Goal: Task Accomplishment & Management: Manage account settings

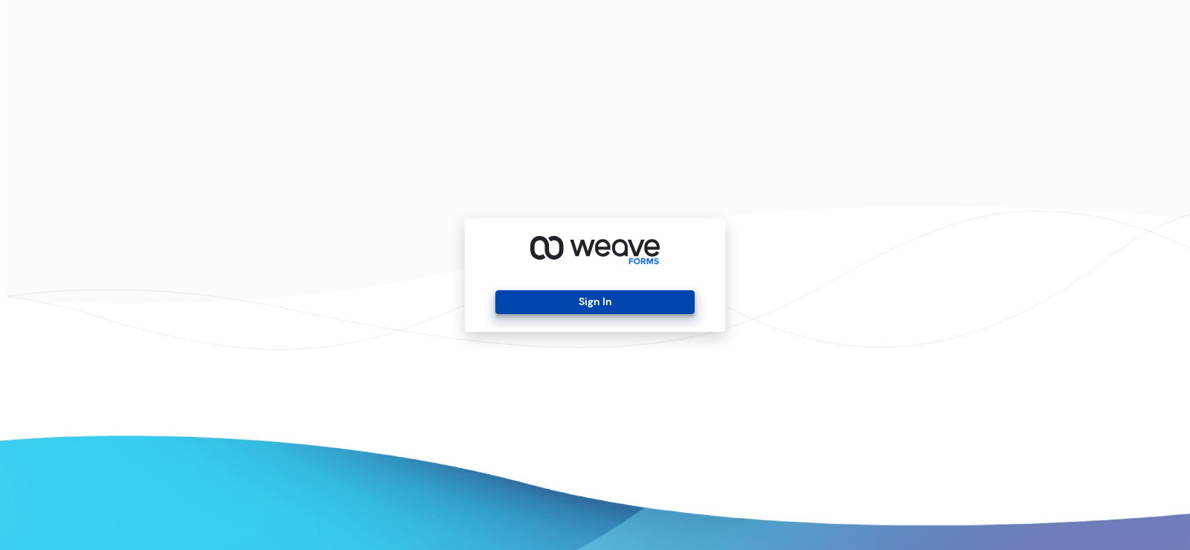
click at [539, 301] on button "Sign In" at bounding box center [594, 302] width 199 height 24
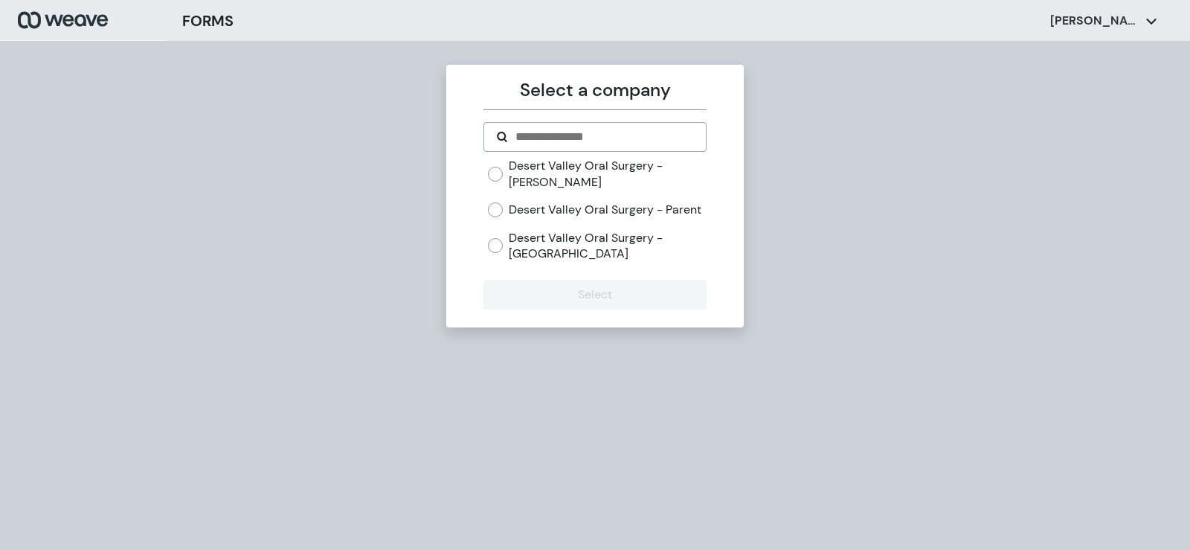
click at [498, 218] on div "Desert Valley Oral Surgery - Parent" at bounding box center [597, 210] width 218 height 16
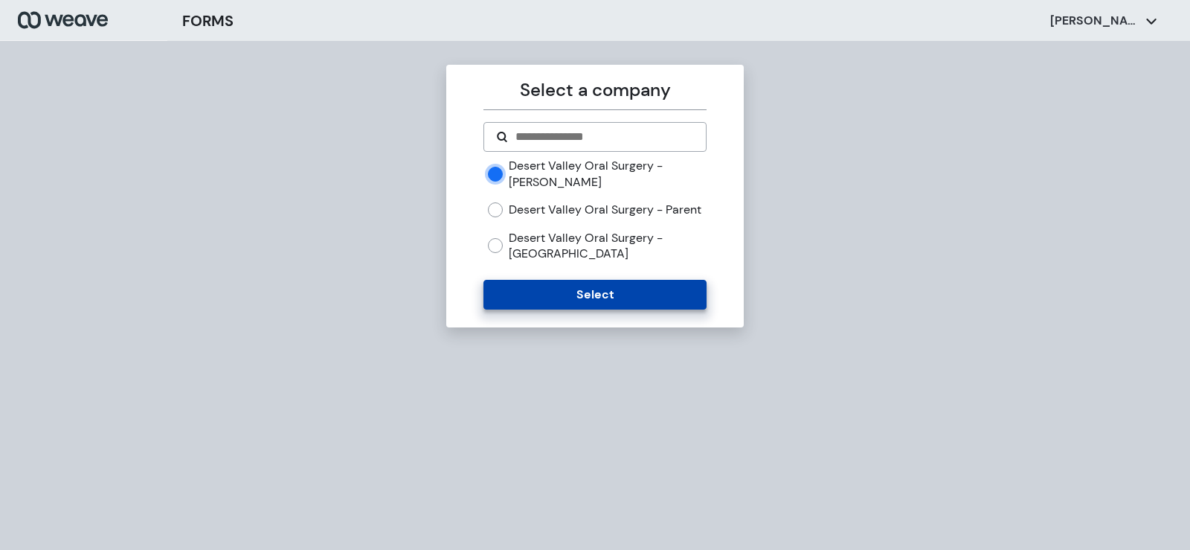
click at [596, 309] on button "Select" at bounding box center [595, 295] width 222 height 30
